Goal: Task Accomplishment & Management: Use online tool/utility

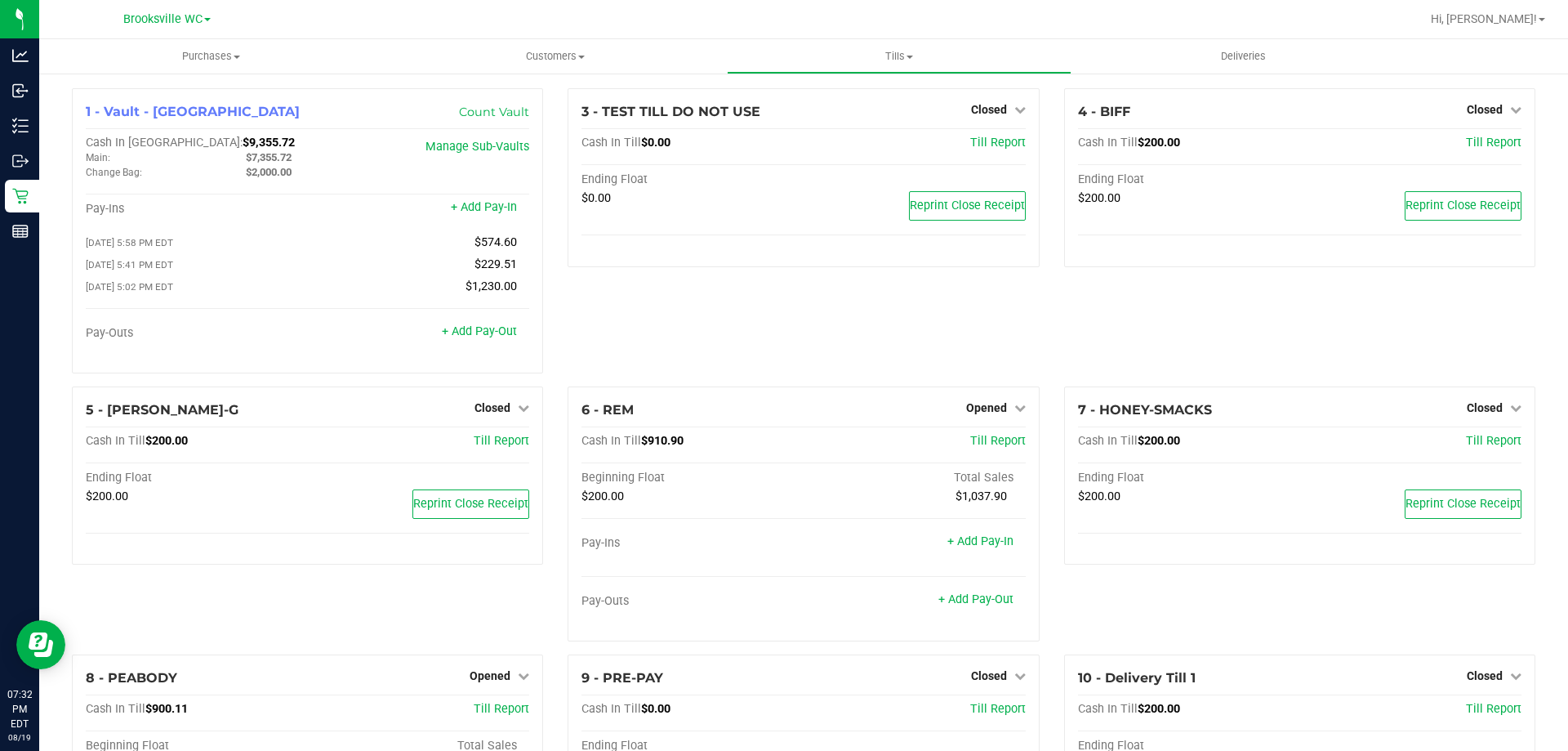
click at [762, 351] on div "3 - TEST TILL DO NOT USE Closed Open Till Cash In Till $0.00 Till Report Ending…" at bounding box center [803, 237] width 496 height 298
click at [978, 606] on link "+ Add Pay-Out" at bounding box center [976, 599] width 75 height 14
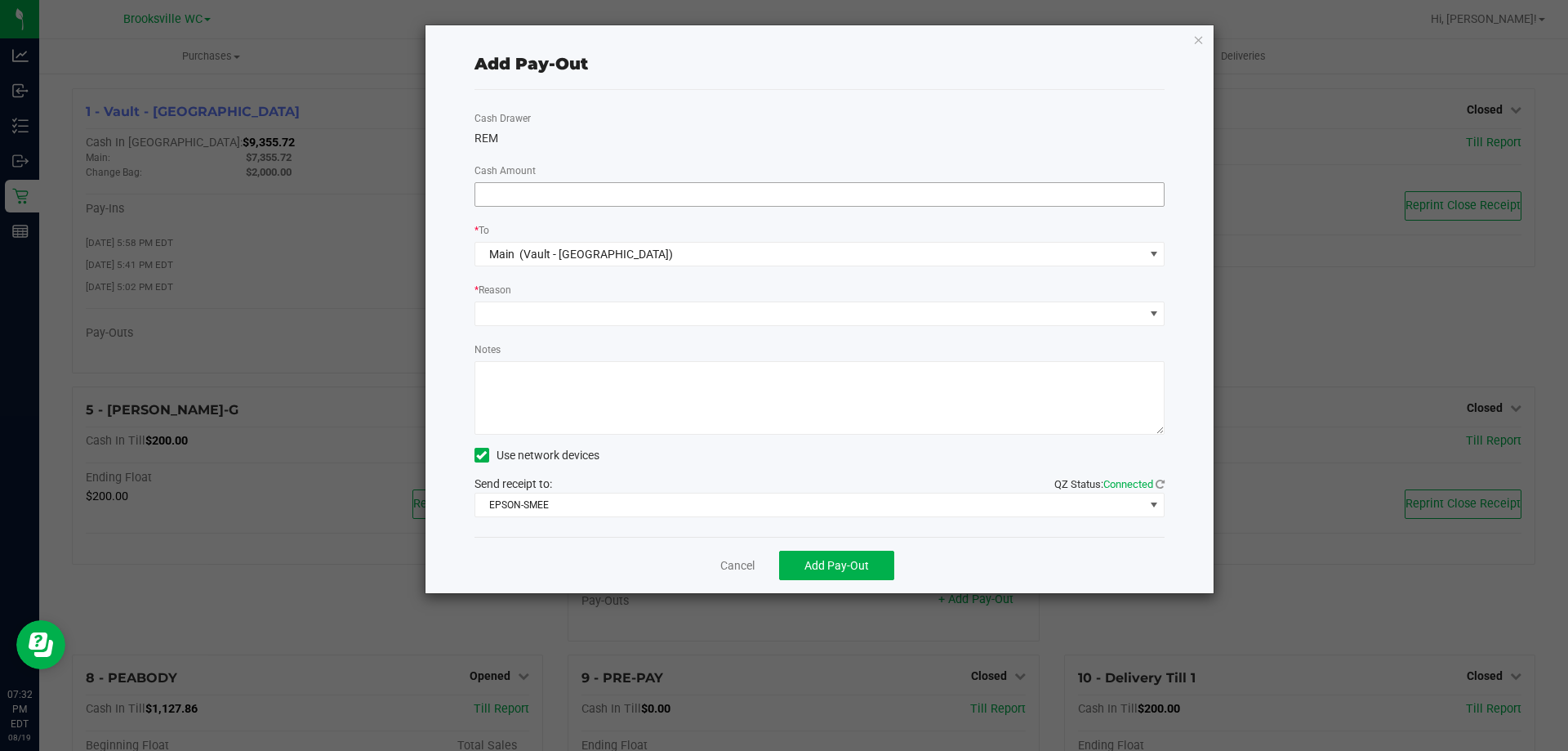
click at [640, 195] on input at bounding box center [820, 194] width 689 height 23
type input "$890.00"
click at [714, 317] on span at bounding box center [810, 314] width 669 height 23
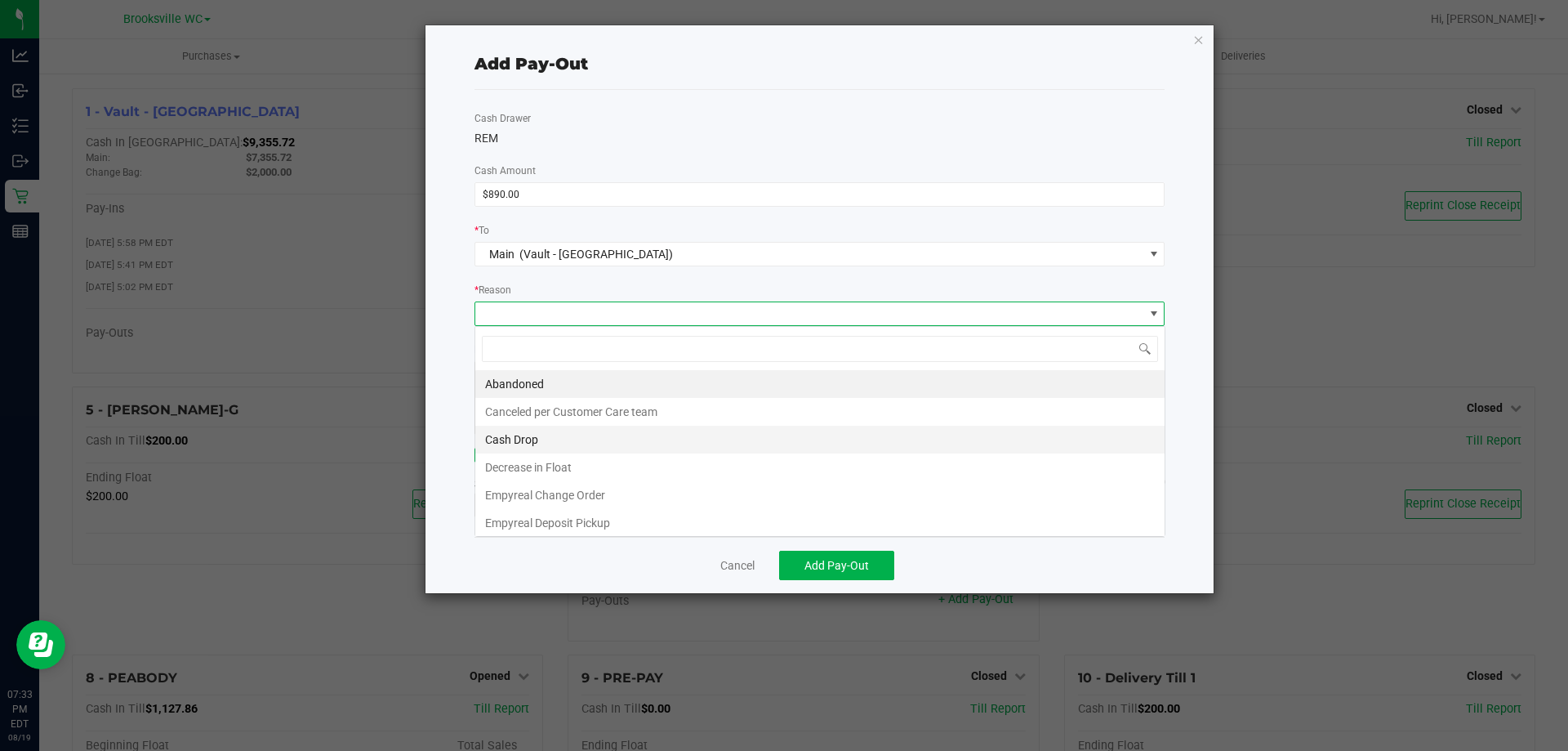
scroll to position [25, 690]
click at [647, 444] on li "Cash Drop" at bounding box center [820, 439] width 689 height 27
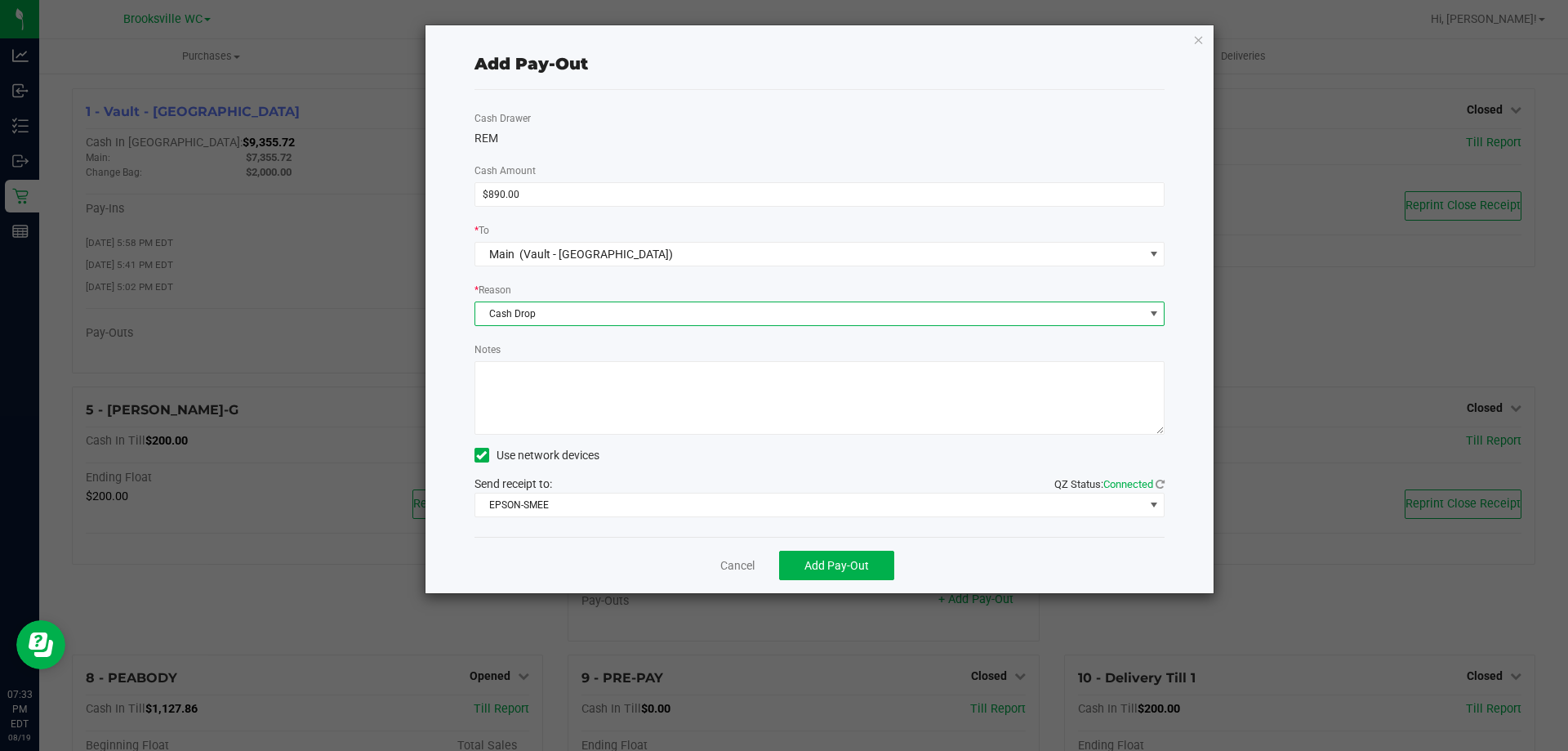
click at [709, 415] on textarea "Notes" at bounding box center [820, 398] width 691 height 73
type textarea "4"
type textarea "eb"
click at [885, 569] on button "Add Pay-Out" at bounding box center [837, 565] width 115 height 29
click at [752, 563] on div "Dismiss Reprint Receipt" at bounding box center [820, 565] width 691 height 57
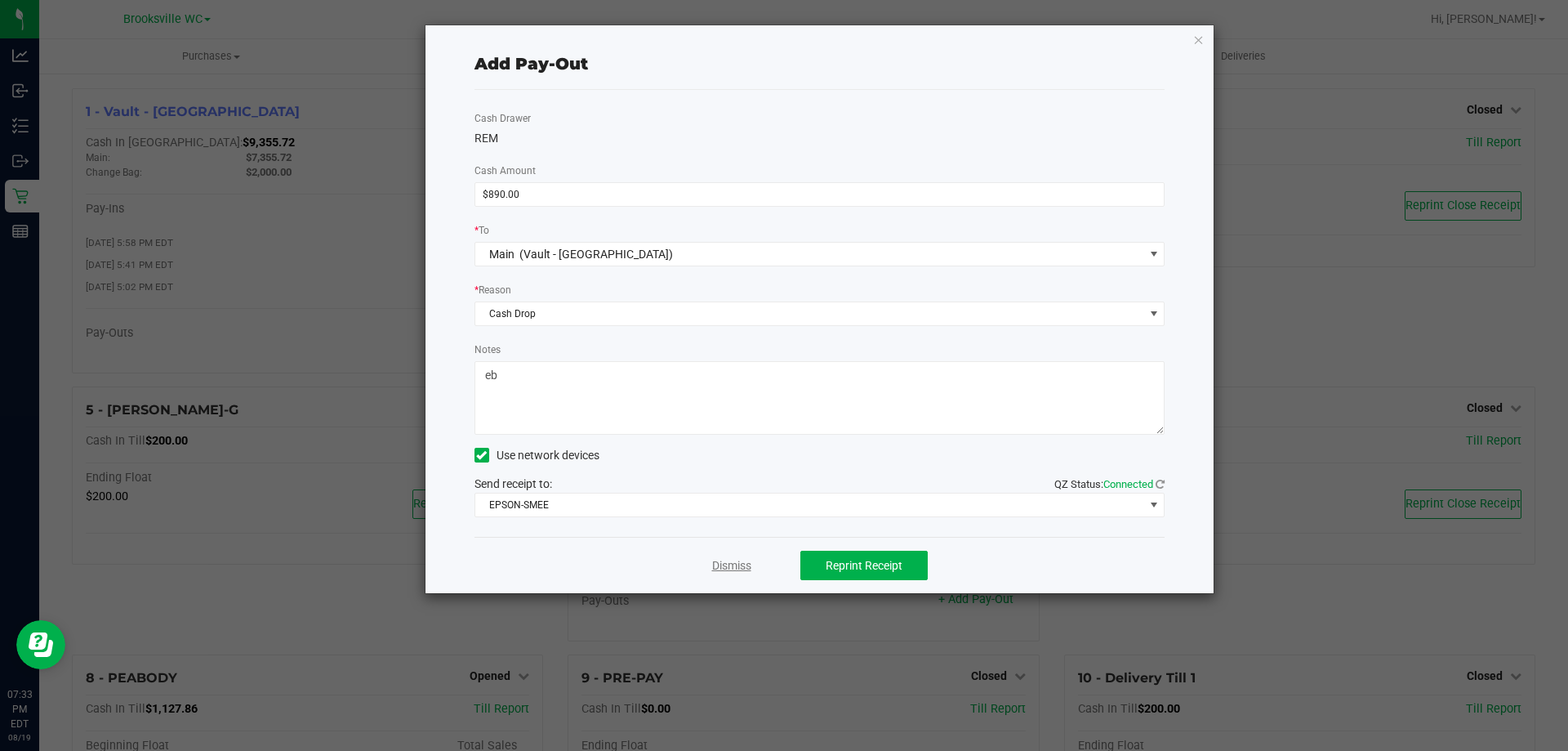
click at [749, 565] on link "Dismiss" at bounding box center [731, 565] width 39 height 17
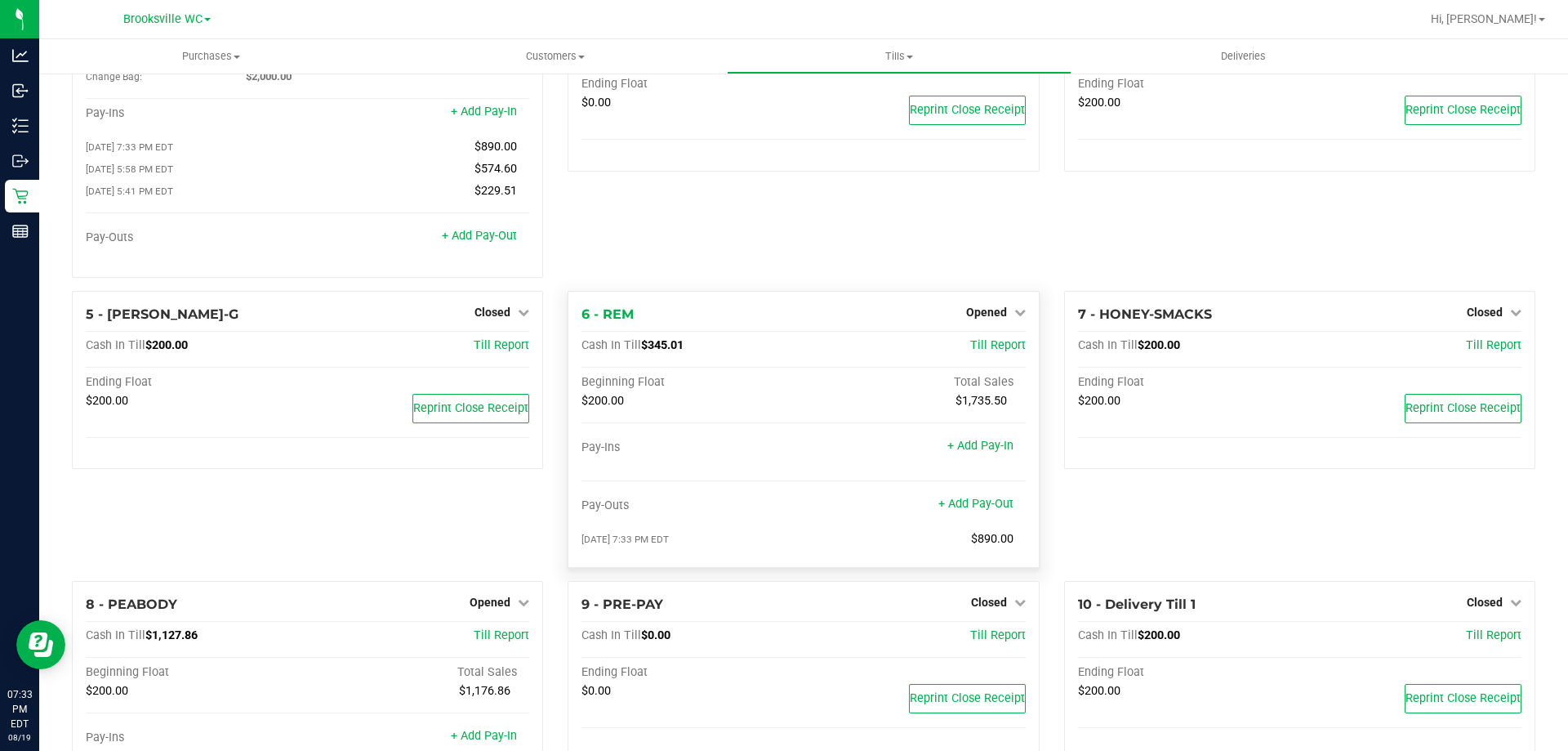
scroll to position [215, 0]
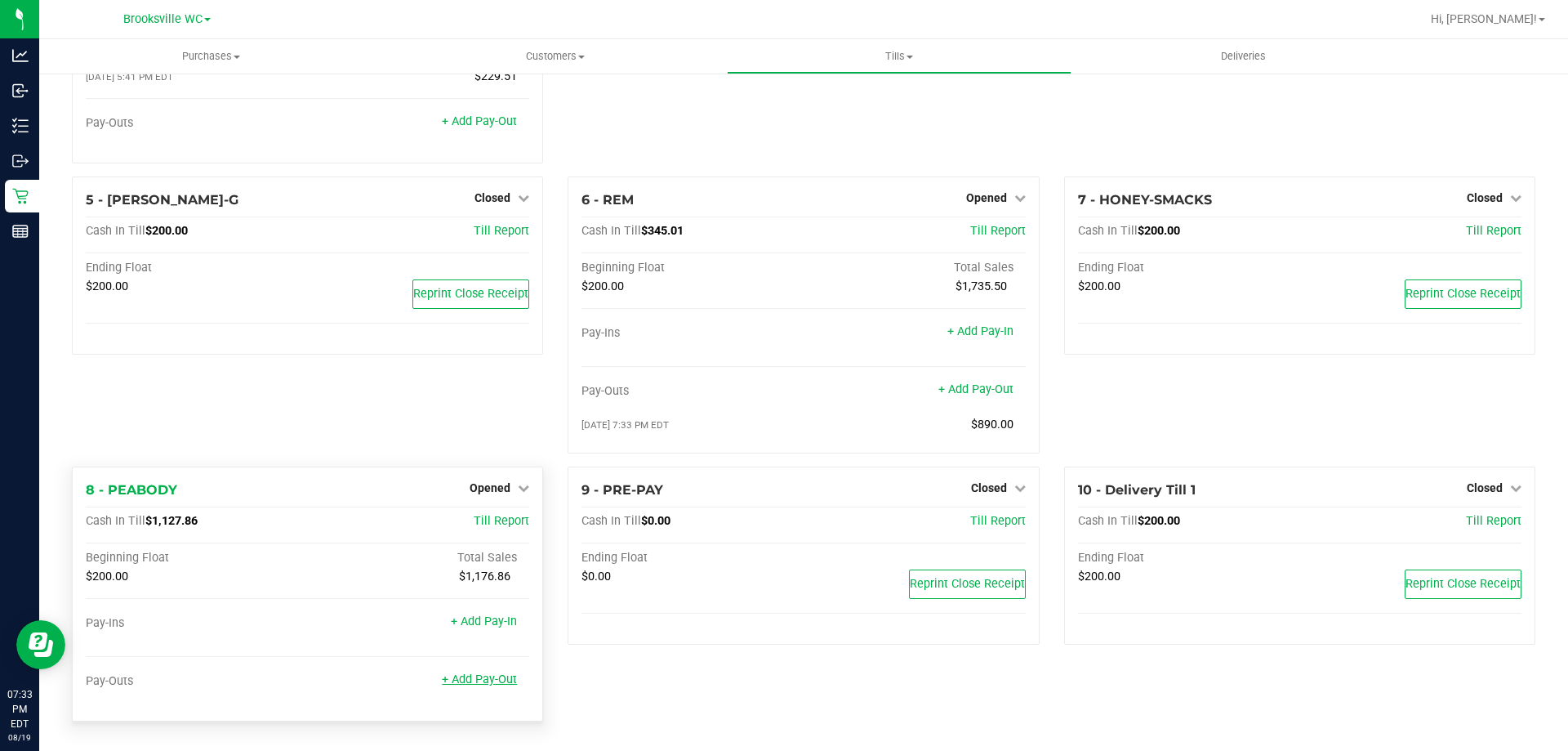
click at [456, 681] on link "+ Add Pay-Out" at bounding box center [479, 679] width 75 height 14
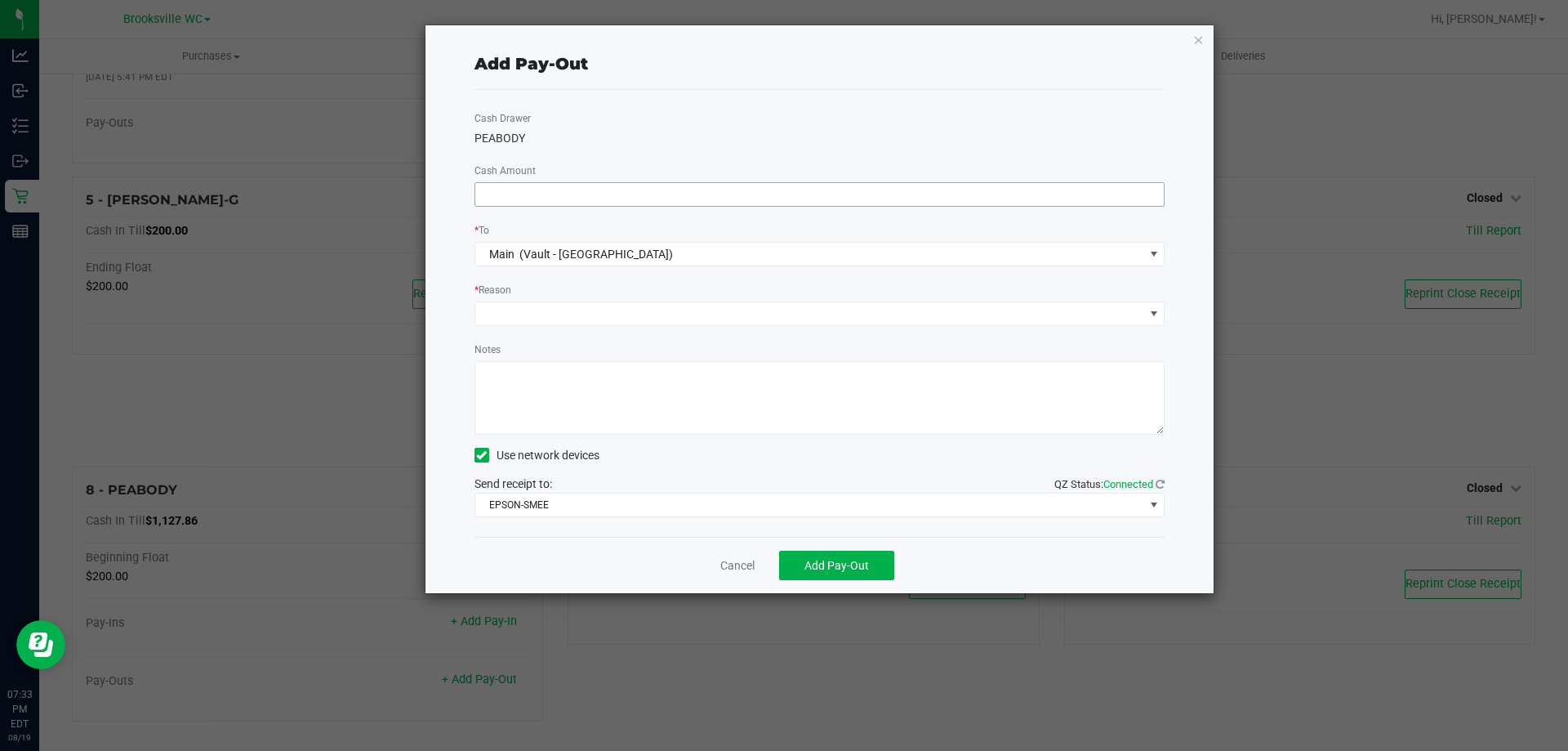
click at [785, 199] on input at bounding box center [820, 194] width 689 height 23
type input "$780.00"
click at [690, 312] on span at bounding box center [810, 314] width 669 height 23
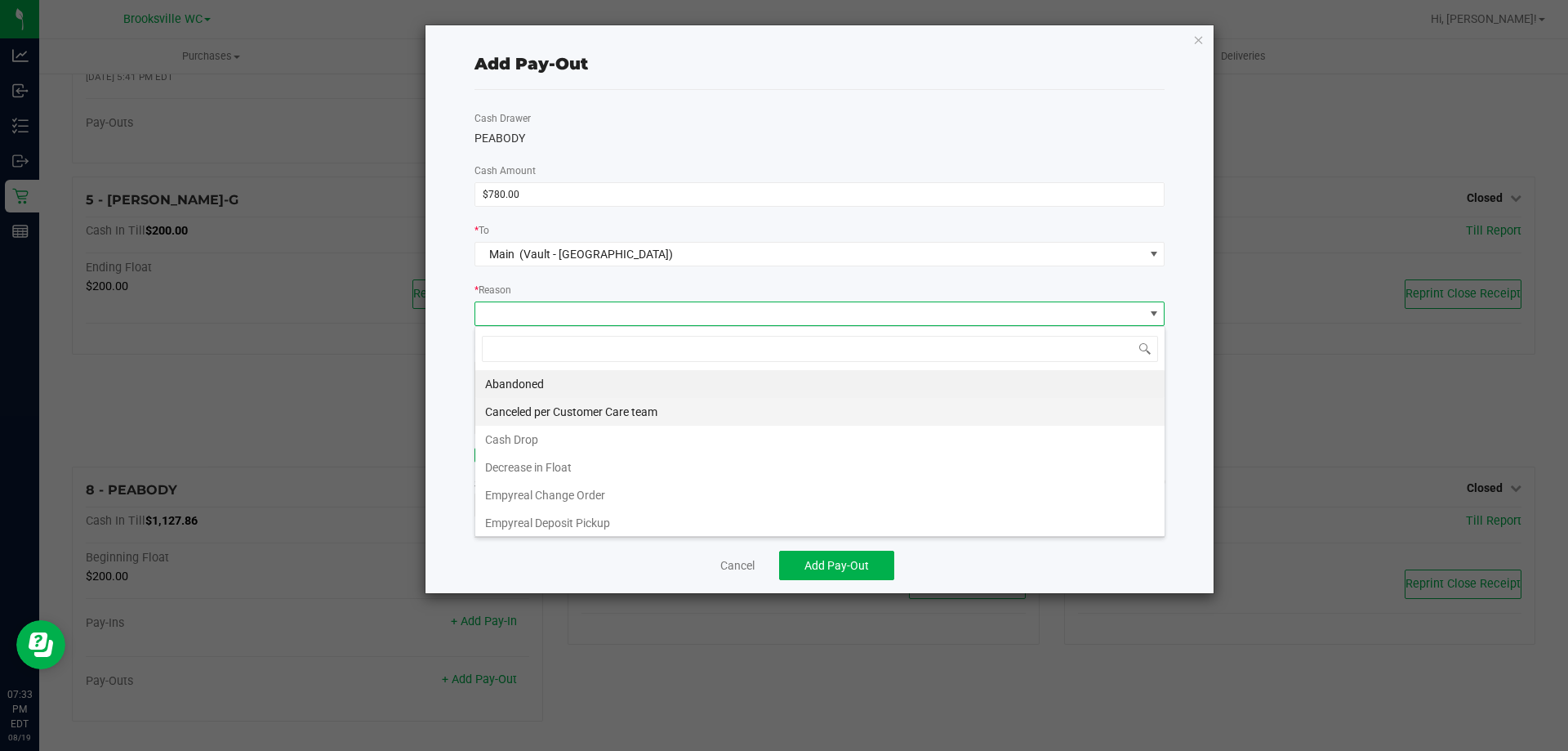
scroll to position [25, 690]
click at [644, 438] on li "Cash Drop" at bounding box center [820, 439] width 689 height 27
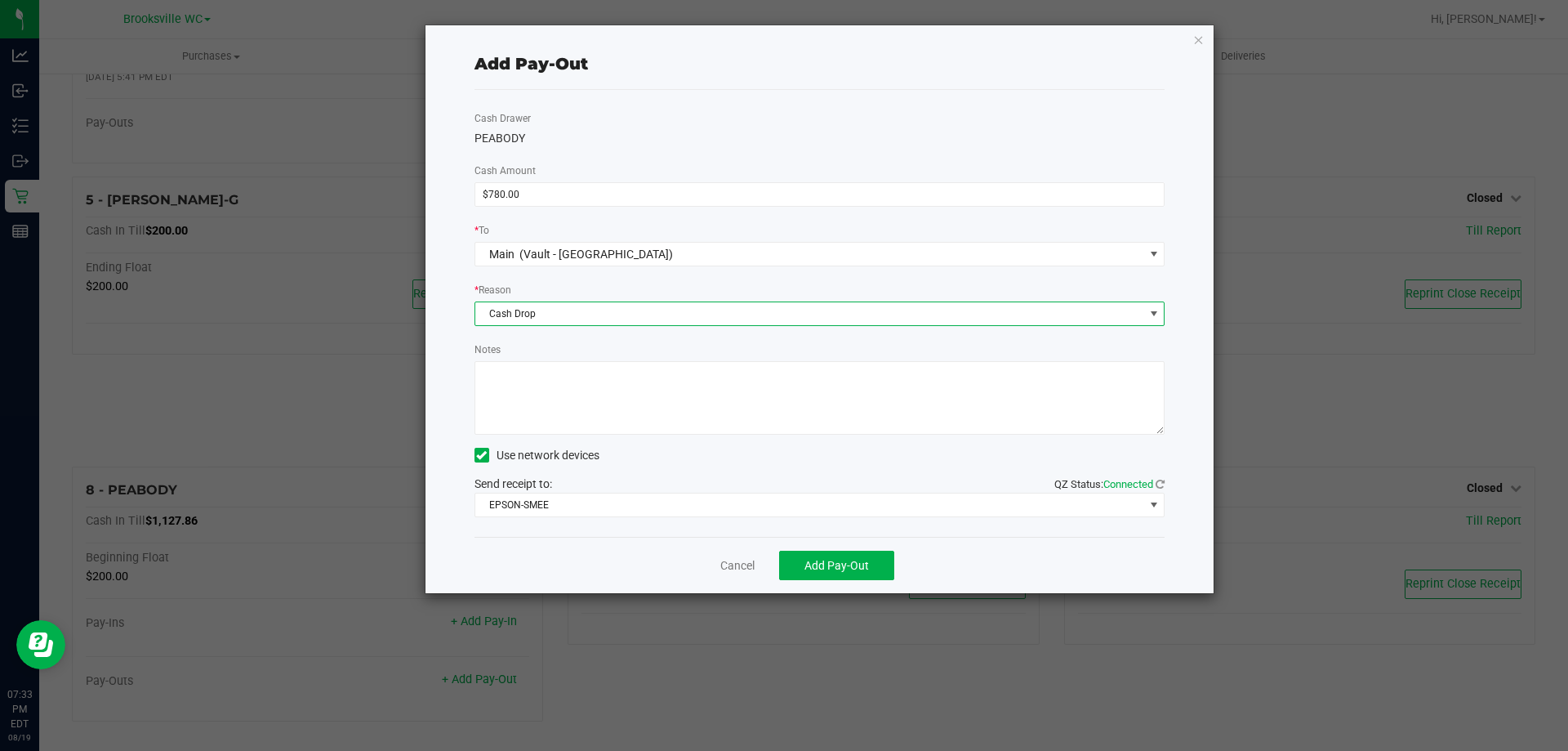
click at [655, 435] on div "Cash Drawer PEABODY Cash Amount $780.00 * To Main (Vault - Brooksville) * Reaso…" at bounding box center [820, 313] width 691 height 447
click at [659, 418] on textarea "Notes" at bounding box center [820, 398] width 691 height 73
type textarea "eb"
click at [834, 570] on span "Add Pay-Out" at bounding box center [837, 565] width 65 height 13
